Goal: Navigation & Orientation: Go to known website

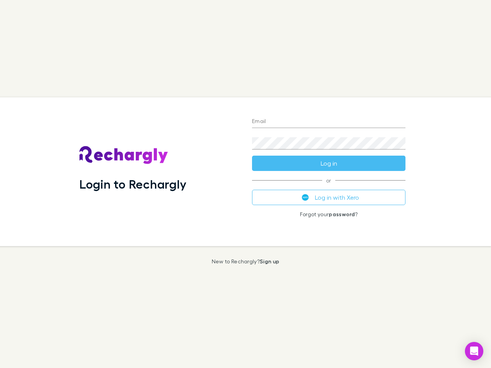
click at [245, 184] on div "Login to Rechargly" at bounding box center [159, 171] width 173 height 149
click at [329, 122] on input "Email" at bounding box center [328, 122] width 153 height 12
click at [329, 163] on button "Log in" at bounding box center [328, 163] width 153 height 15
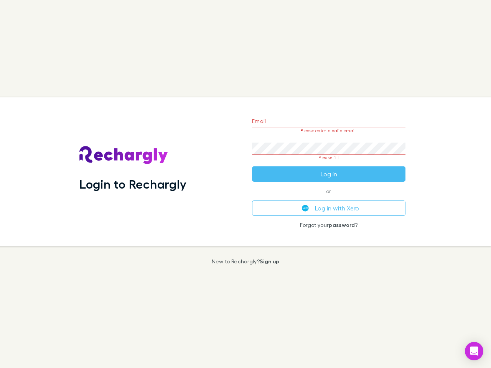
click at [329, 197] on div "Email Please enter a valid email. Password Please fill Log in or Log in with Xe…" at bounding box center [329, 171] width 166 height 149
click at [474, 351] on icon "Open Intercom Messenger" at bounding box center [474, 351] width 8 height 9
